Goal: Task Accomplishment & Management: Use online tool/utility

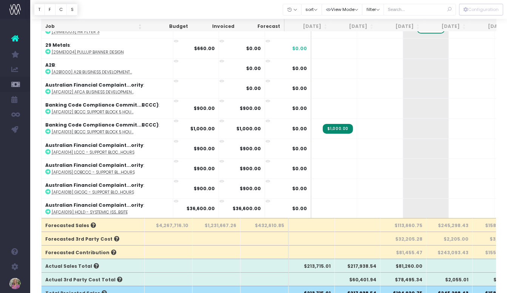
scroll to position [0, 108]
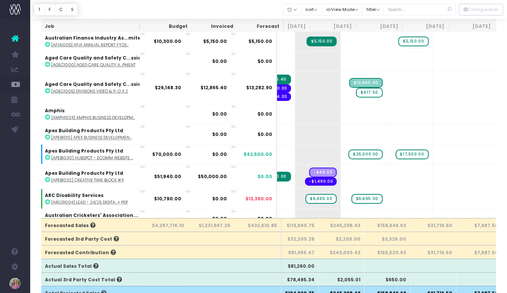
click at [271, 6] on div at bounding box center [268, 9] width 476 height 19
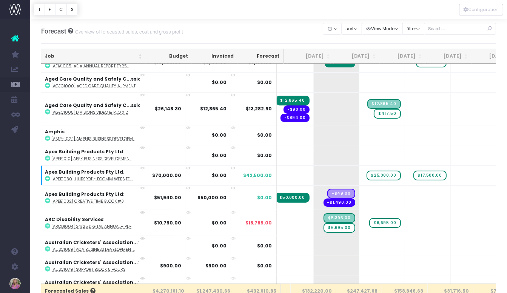
scroll to position [288, 88]
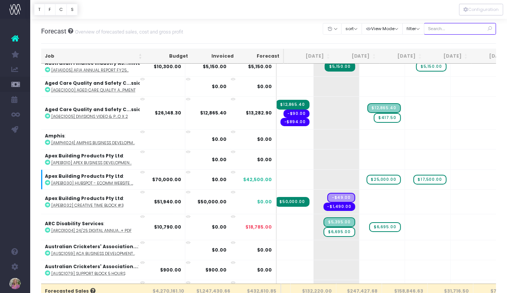
click at [455, 28] on input "text" at bounding box center [460, 29] width 72 height 12
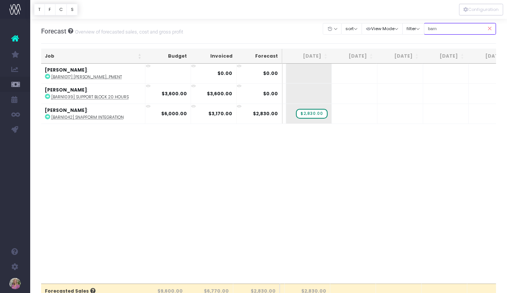
scroll to position [0, 88]
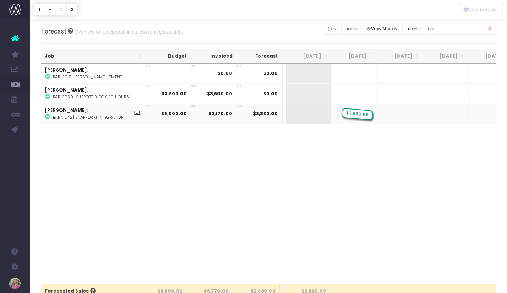
drag, startPoint x: 310, startPoint y: 114, endPoint x: 340, endPoint y: 114, distance: 30.6
drag, startPoint x: 449, startPoint y: 28, endPoint x: 436, endPoint y: 27, distance: 12.9
click at [436, 27] on input "barn" at bounding box center [460, 29] width 72 height 12
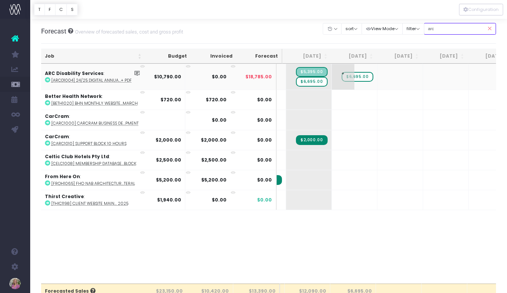
type input "arc"
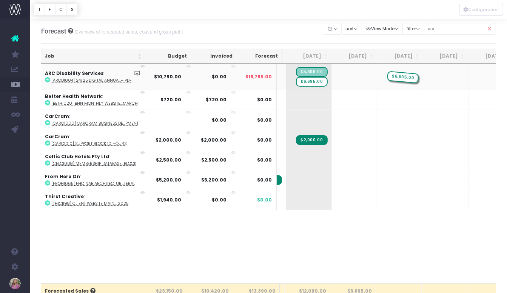
drag, startPoint x: 355, startPoint y: 76, endPoint x: 385, endPoint y: 76, distance: 30.2
click at [314, 80] on span "$6,695.00" at bounding box center [311, 82] width 31 height 10
click at [314, 81] on span "$6,695.00" at bounding box center [311, 82] width 31 height 10
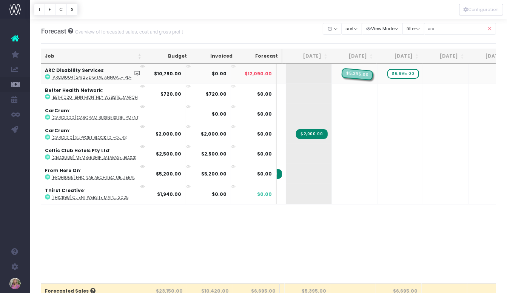
drag, startPoint x: 318, startPoint y: 73, endPoint x: 342, endPoint y: 72, distance: 24.2
drag, startPoint x: 445, startPoint y: 28, endPoint x: 435, endPoint y: 28, distance: 9.8
click at [435, 28] on input "arc" at bounding box center [460, 29] width 72 height 12
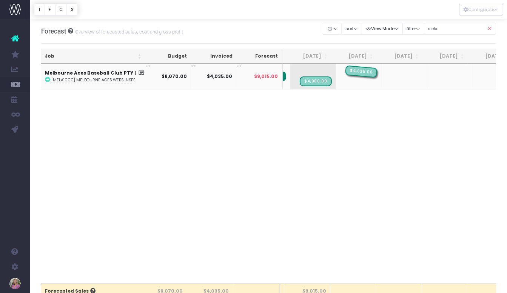
drag, startPoint x: 313, startPoint y: 71, endPoint x: 344, endPoint y: 71, distance: 30.2
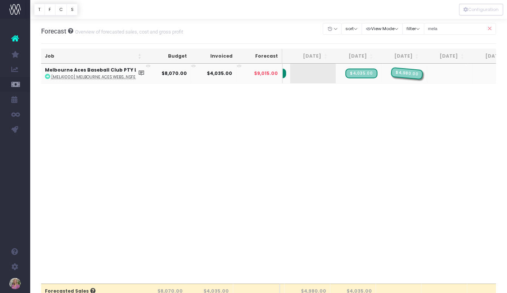
drag, startPoint x: 312, startPoint y: 73, endPoint x: 390, endPoint y: 71, distance: 78.1
drag, startPoint x: 443, startPoint y: 28, endPoint x: 437, endPoint y: 28, distance: 6.0
click at [437, 28] on input "mela" at bounding box center [460, 29] width 72 height 12
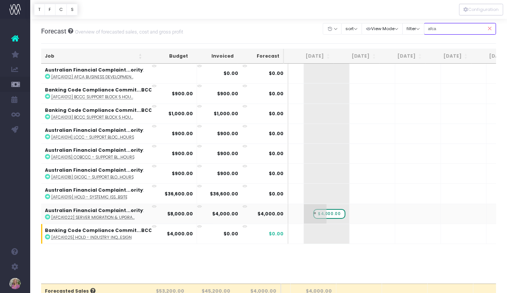
type input "afca"
drag, startPoint x: 318, startPoint y: 212, endPoint x: 345, endPoint y: 211, distance: 27.6
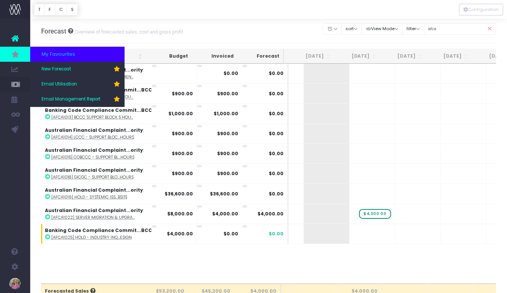
drag, startPoint x: 490, startPoint y: 27, endPoint x: 6, endPoint y: 49, distance: 484.4
click at [490, 27] on icon at bounding box center [488, 28] width 13 height 15
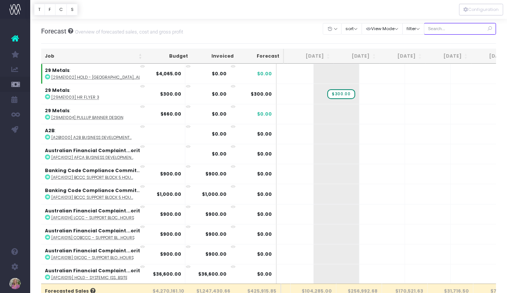
click at [452, 27] on input "text" at bounding box center [460, 29] width 72 height 12
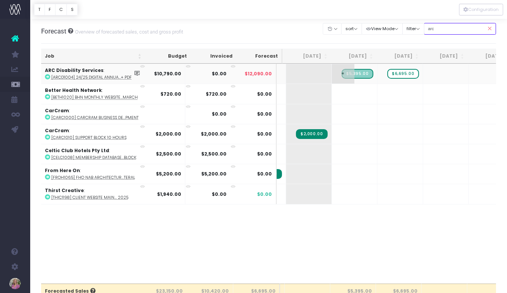
type input "arc"
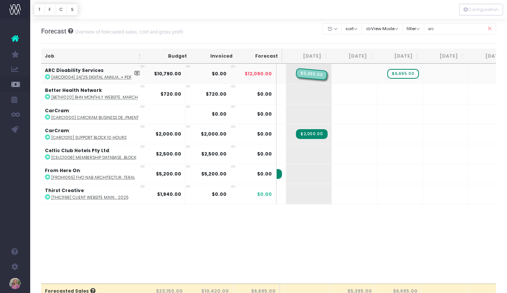
drag, startPoint x: 363, startPoint y: 74, endPoint x: 327, endPoint y: 74, distance: 36.6
click at [399, 71] on span "+" at bounding box center [388, 74] width 23 height 20
click at [398, 71] on span "+" at bounding box center [388, 74] width 23 height 20
click at [400, 72] on span "$6,695.00" at bounding box center [402, 74] width 31 height 10
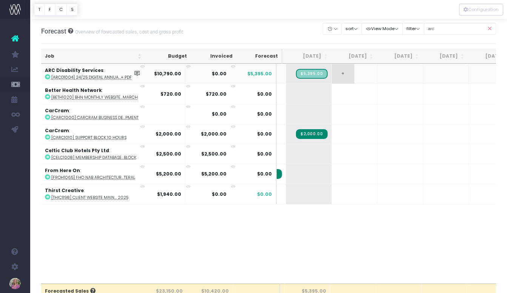
click at [343, 72] on span "+" at bounding box center [343, 74] width 23 height 20
drag, startPoint x: 450, startPoint y: 28, endPoint x: 436, endPoint y: 28, distance: 14.3
click at [436, 28] on input "arc" at bounding box center [460, 29] width 72 height 12
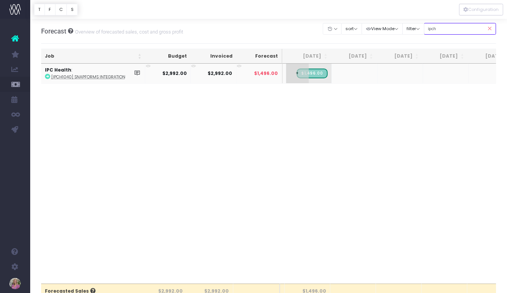
type input "ipch"
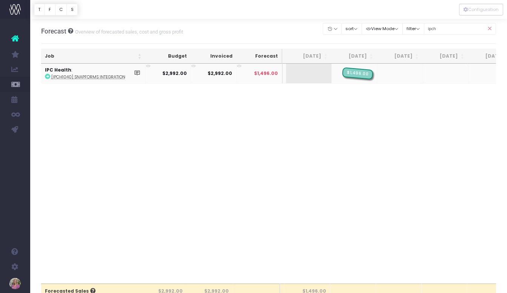
drag, startPoint x: 317, startPoint y: 73, endPoint x: 349, endPoint y: 72, distance: 32.1
